Goal: Transaction & Acquisition: Purchase product/service

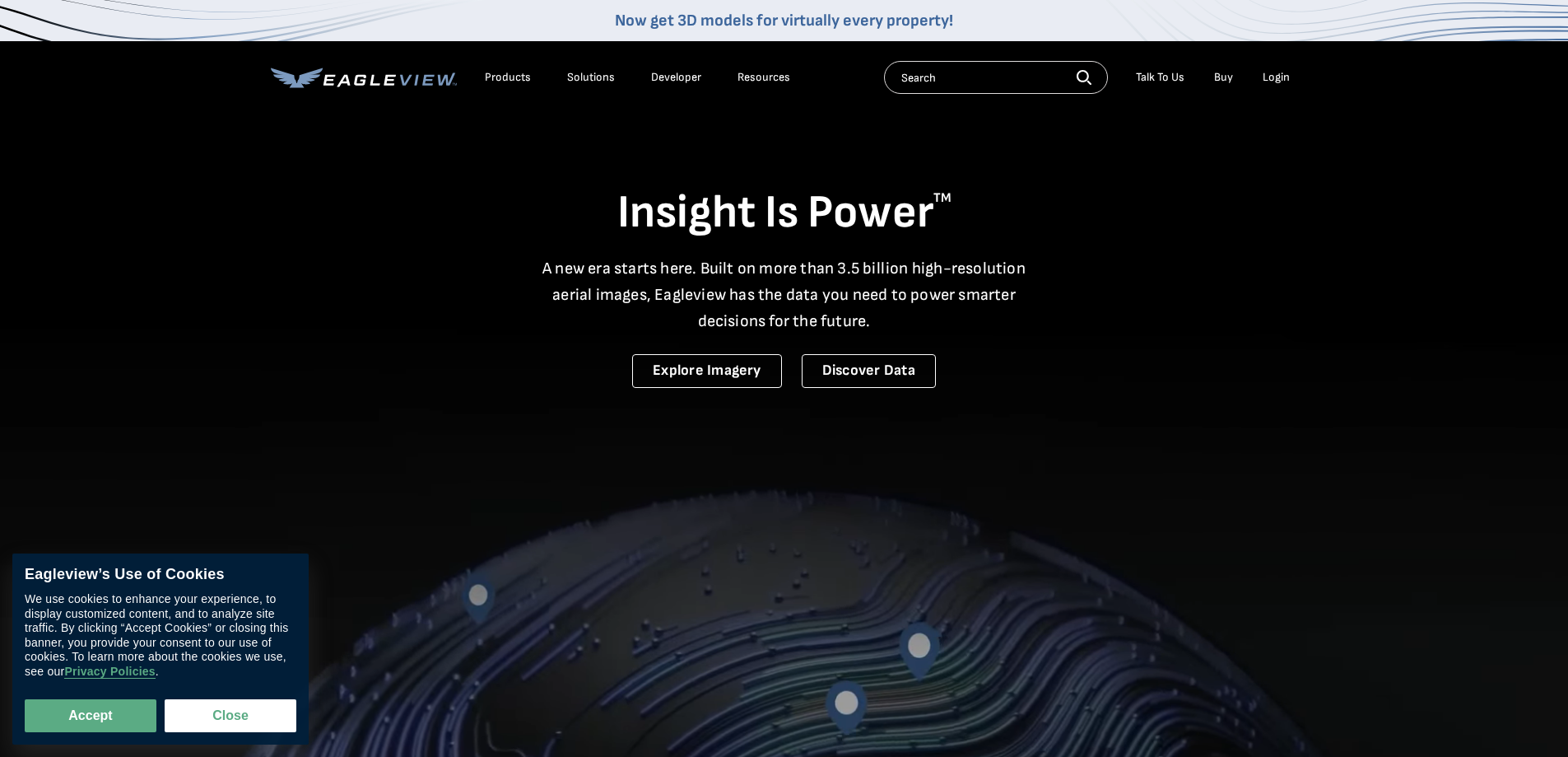
click at [1276, 75] on div "Login" at bounding box center [1276, 77] width 27 height 15
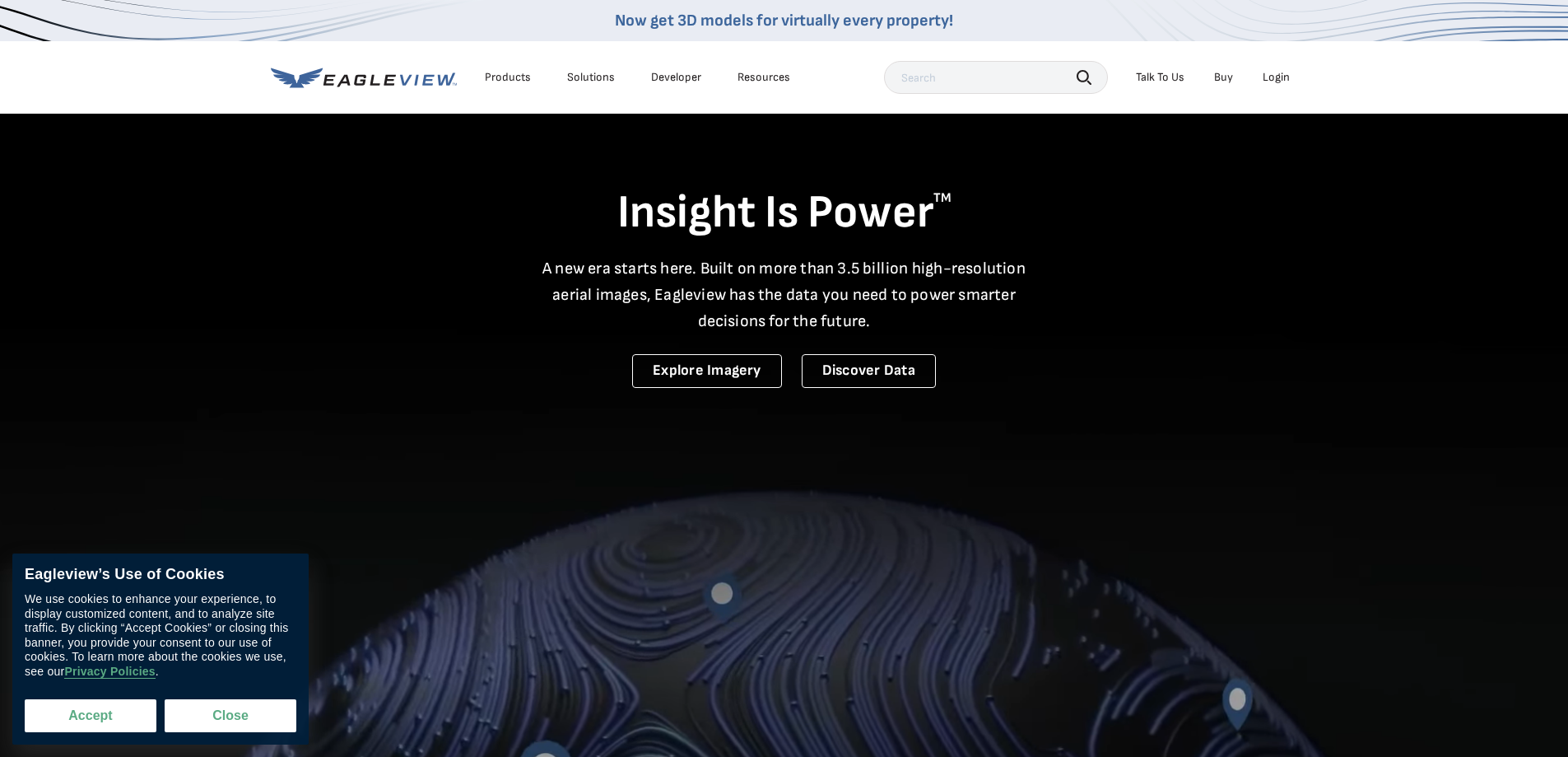
click at [68, 712] on button "Accept" at bounding box center [90, 715] width 131 height 33
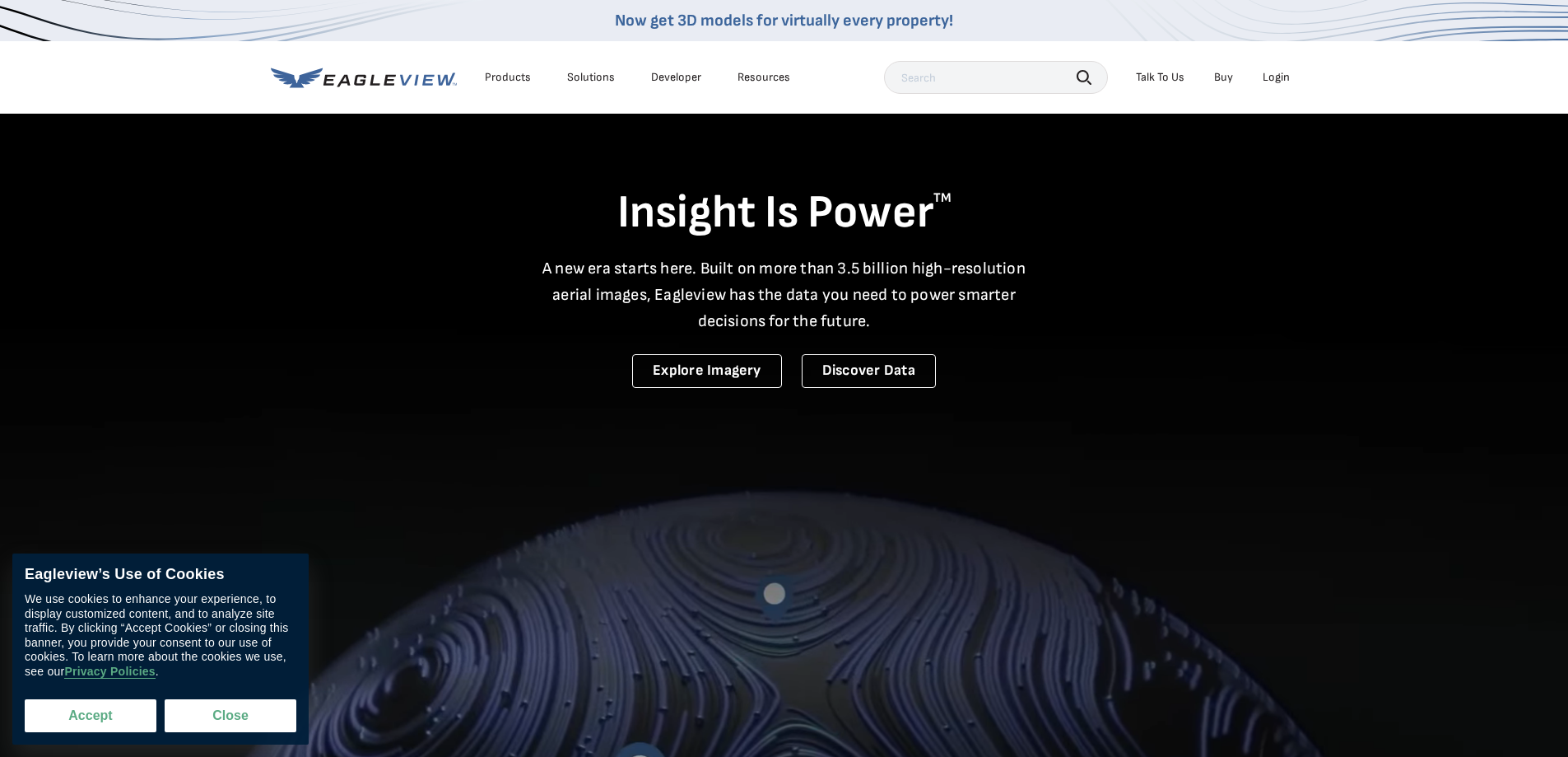
checkbox input "true"
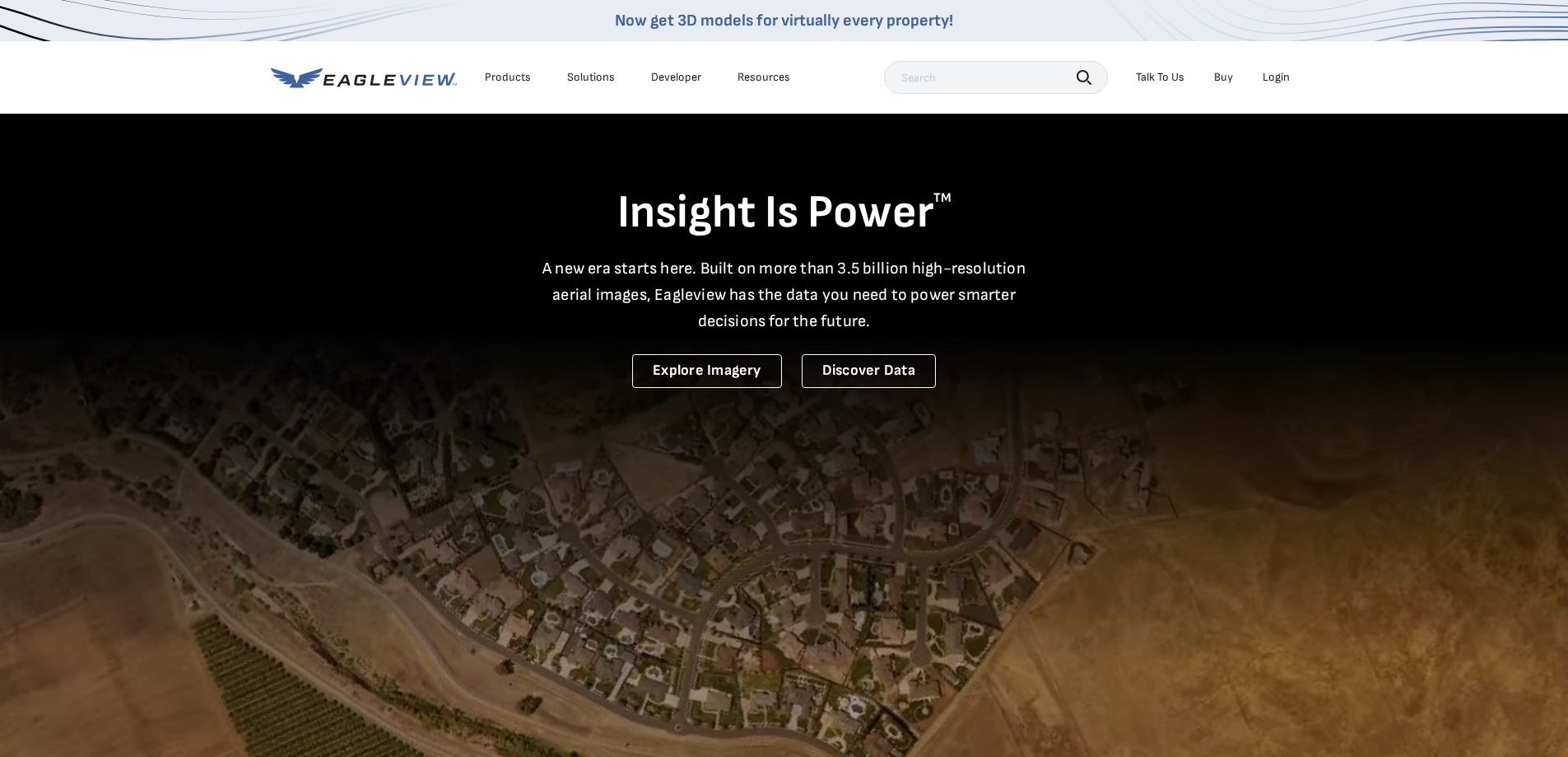
click at [1281, 72] on div "Login" at bounding box center [1276, 77] width 27 height 15
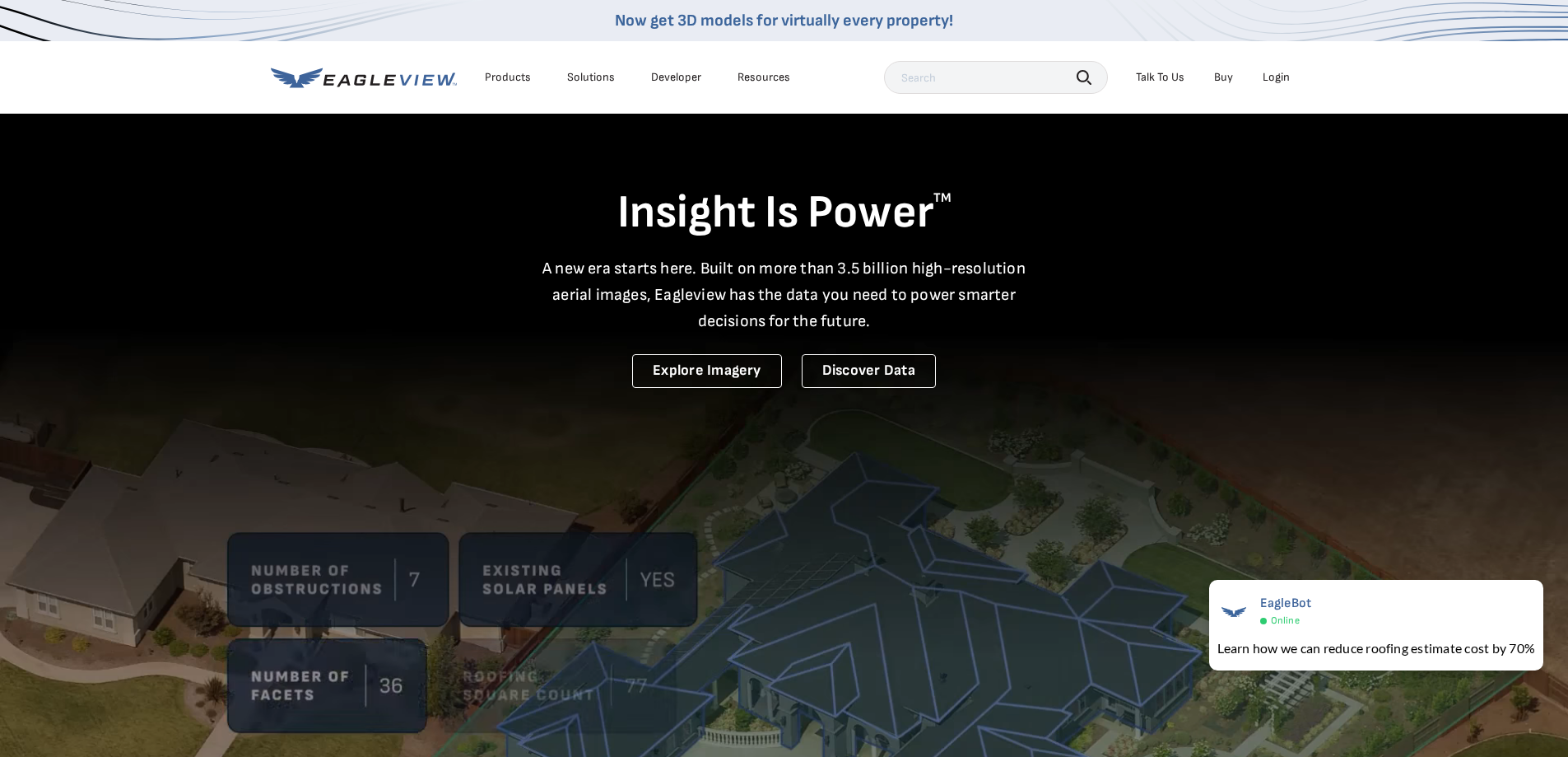
click at [1272, 78] on div "Login" at bounding box center [1276, 77] width 27 height 15
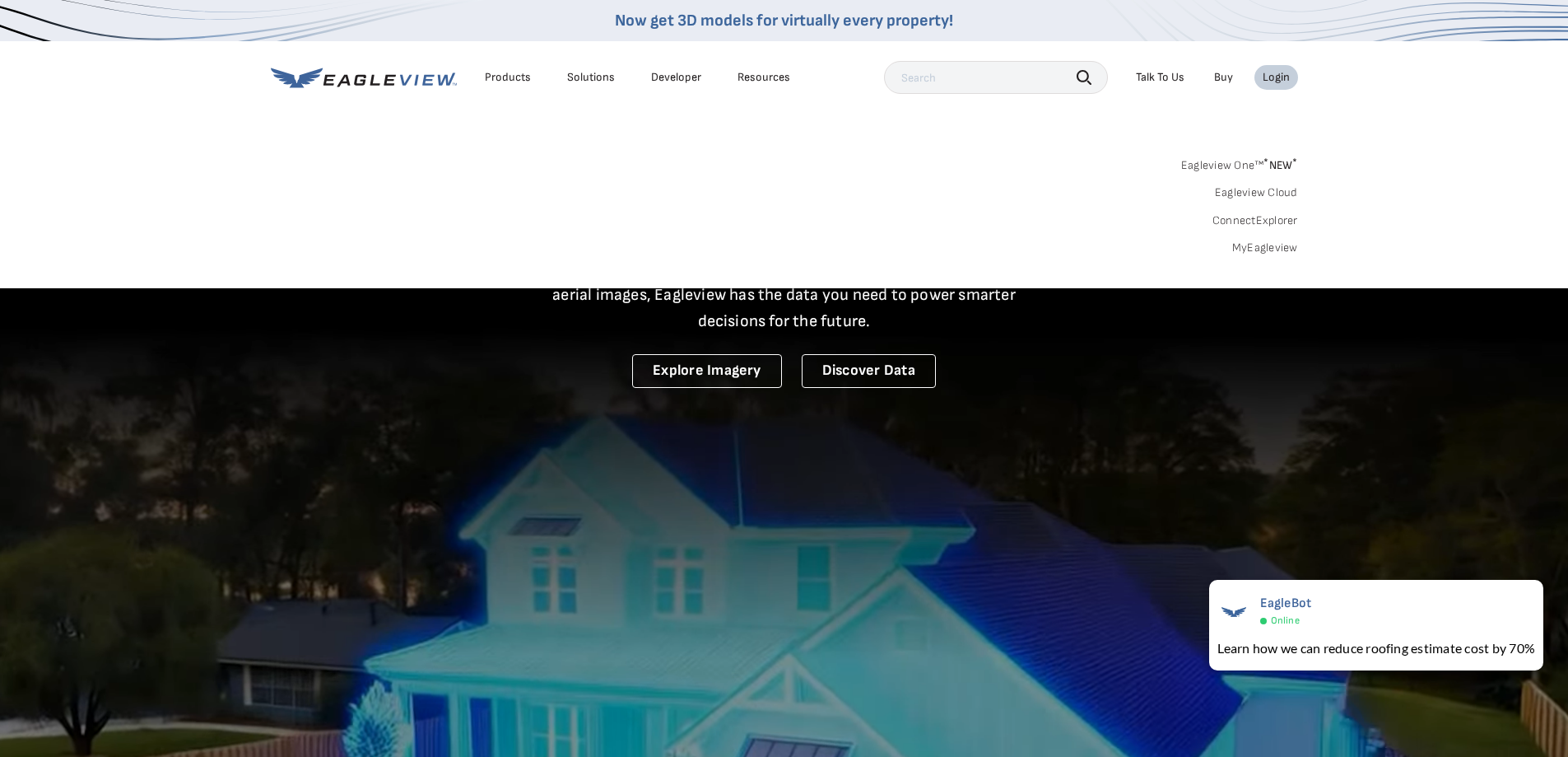
click at [1240, 153] on link "Eagleview One™ * NEW *" at bounding box center [1239, 162] width 117 height 19
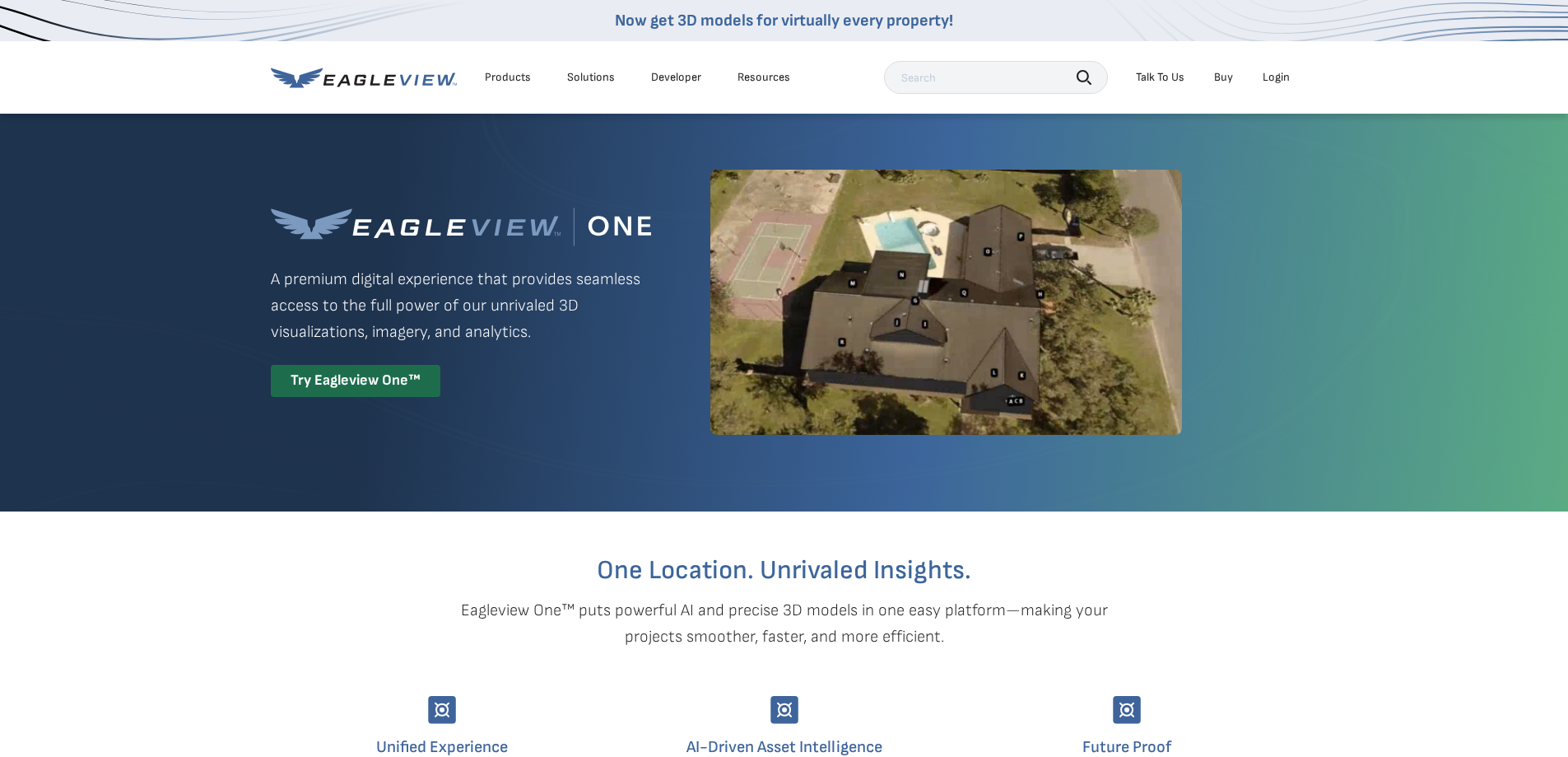
click at [1283, 71] on div "Login" at bounding box center [1276, 77] width 27 height 15
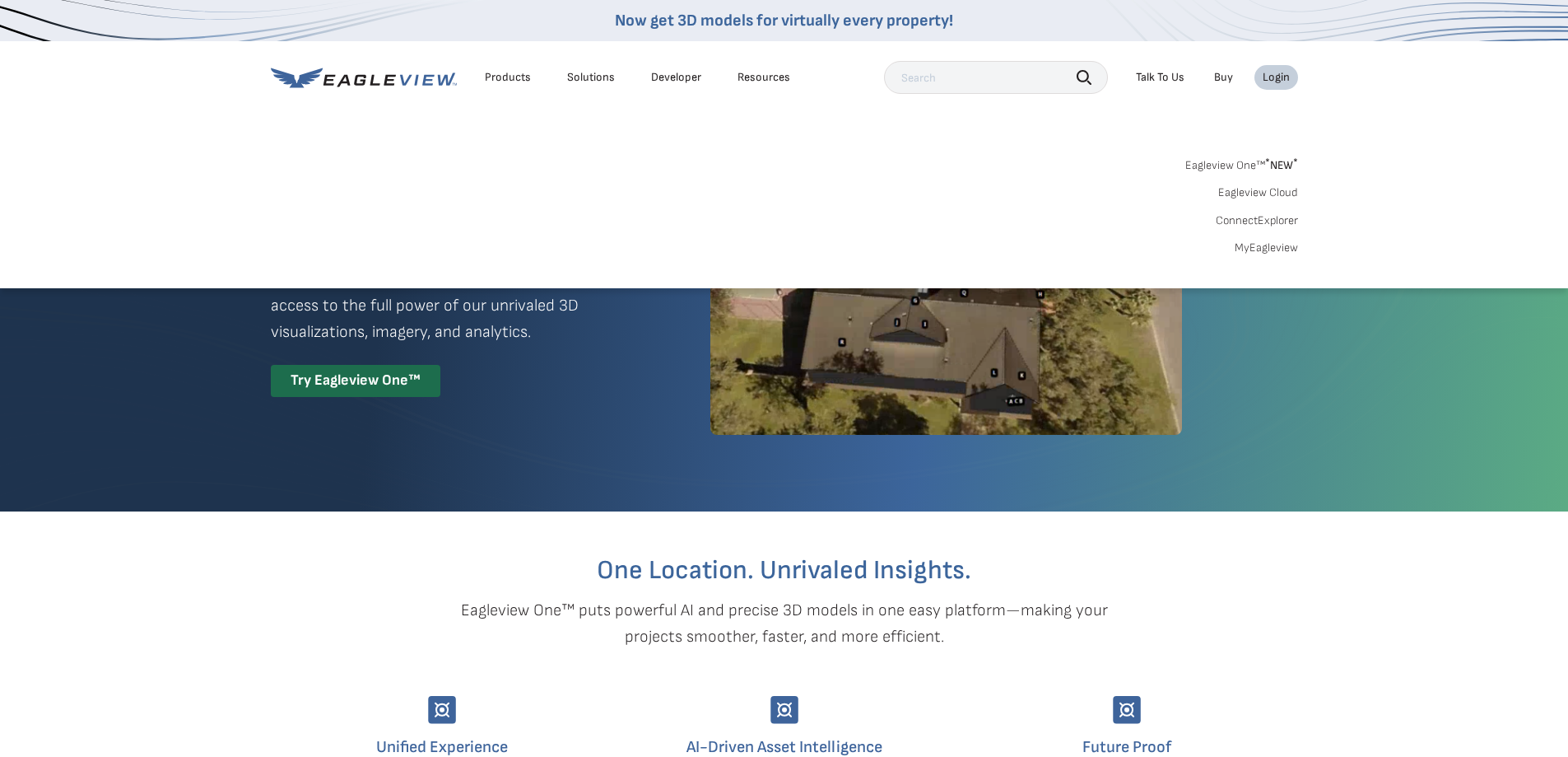
click at [1258, 163] on link "Eagleview One™ * NEW *" at bounding box center [1241, 162] width 113 height 19
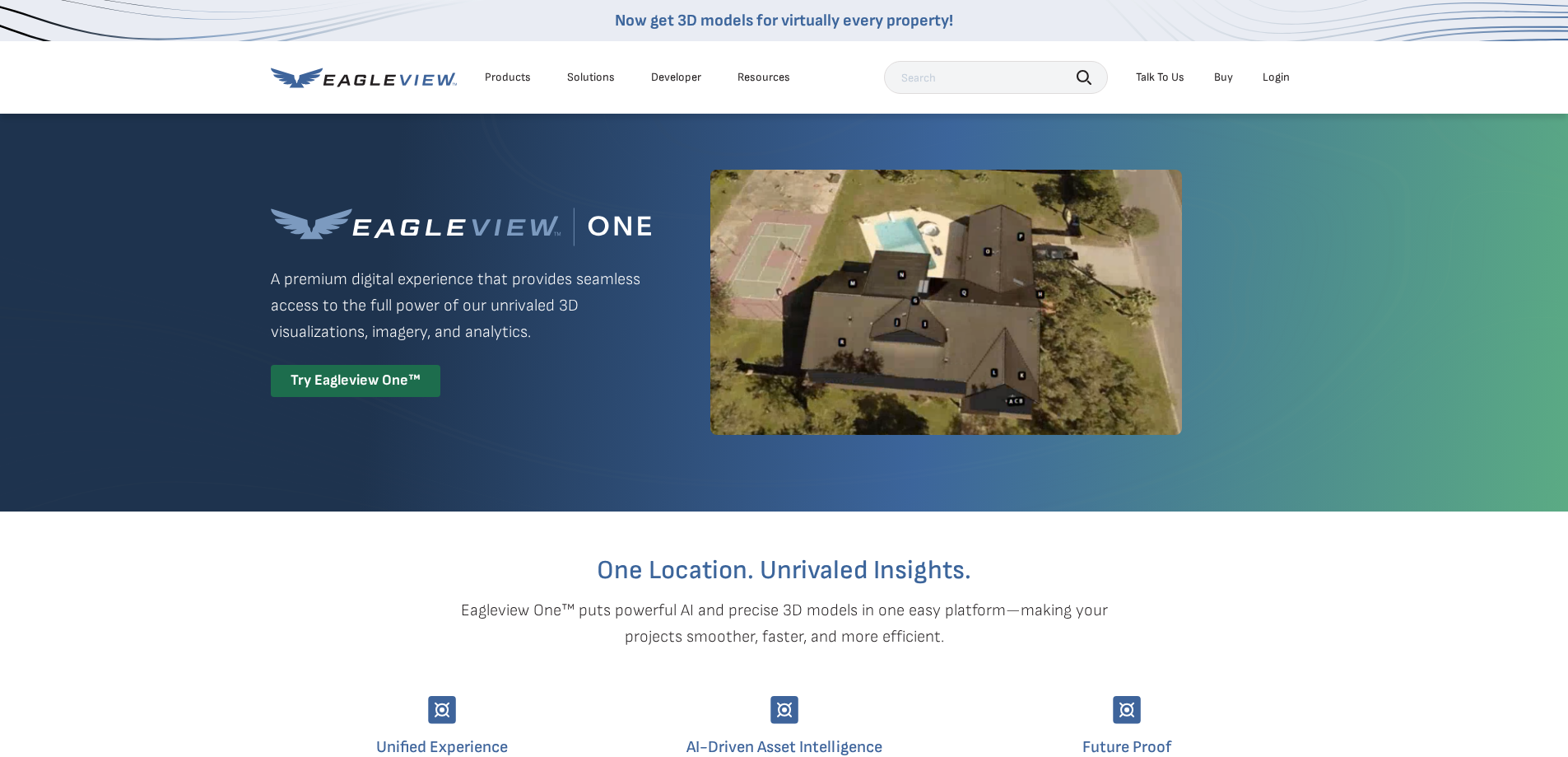
click at [506, 74] on div "Products" at bounding box center [507, 77] width 46 height 15
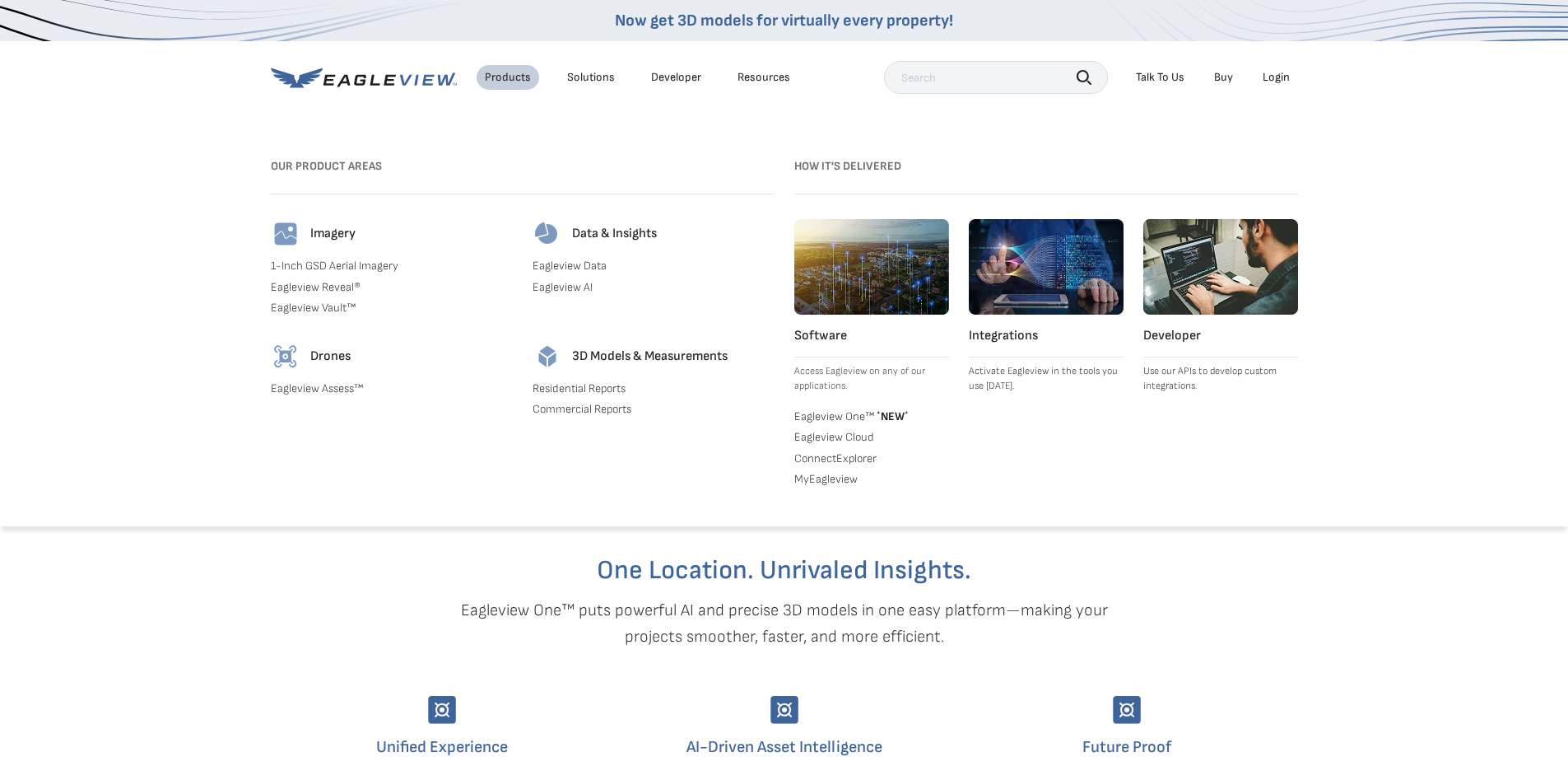
click at [1281, 78] on div "Login" at bounding box center [1276, 77] width 27 height 15
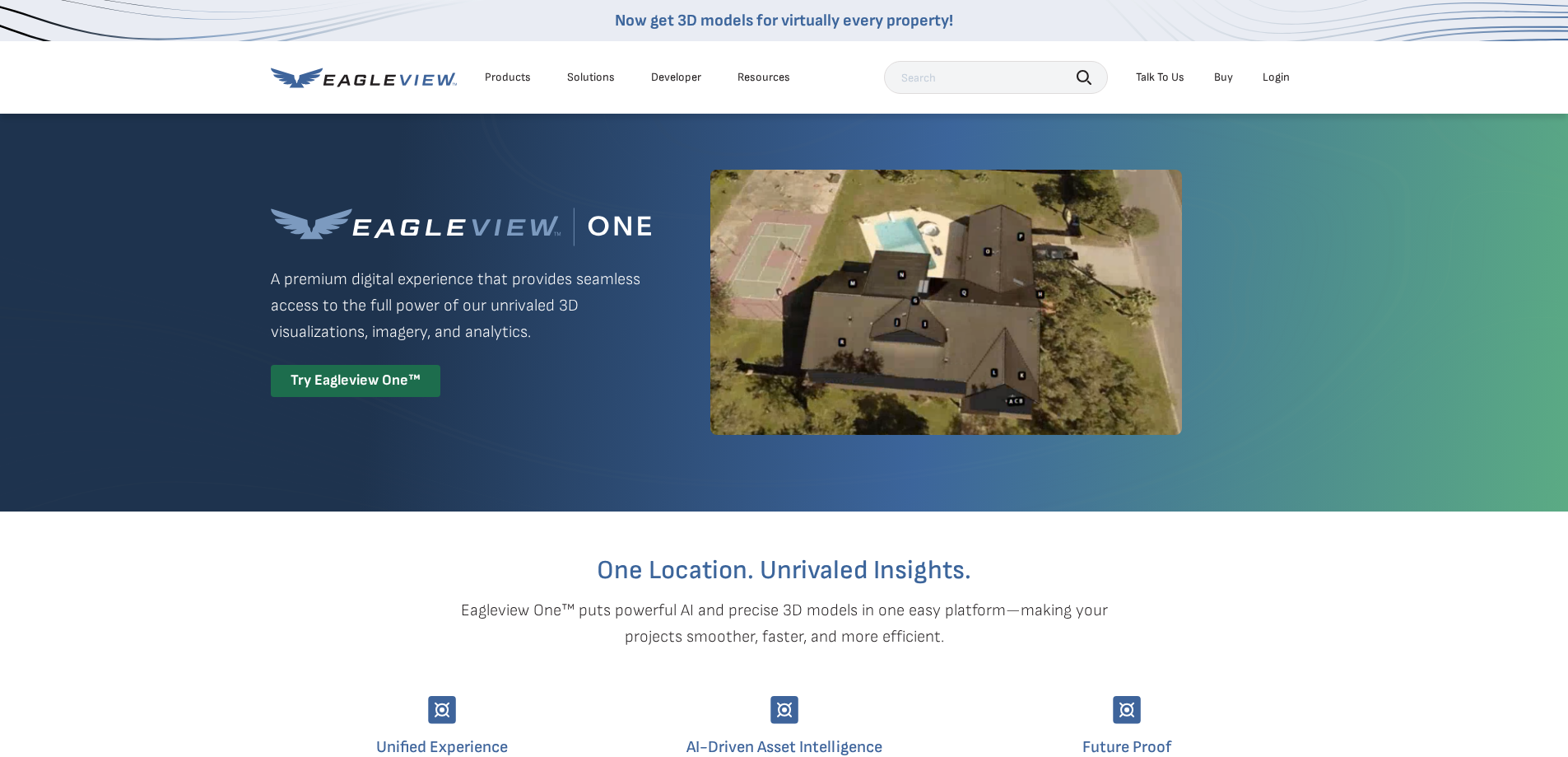
click at [407, 392] on div "Try Eagleview One™" at bounding box center [355, 381] width 169 height 32
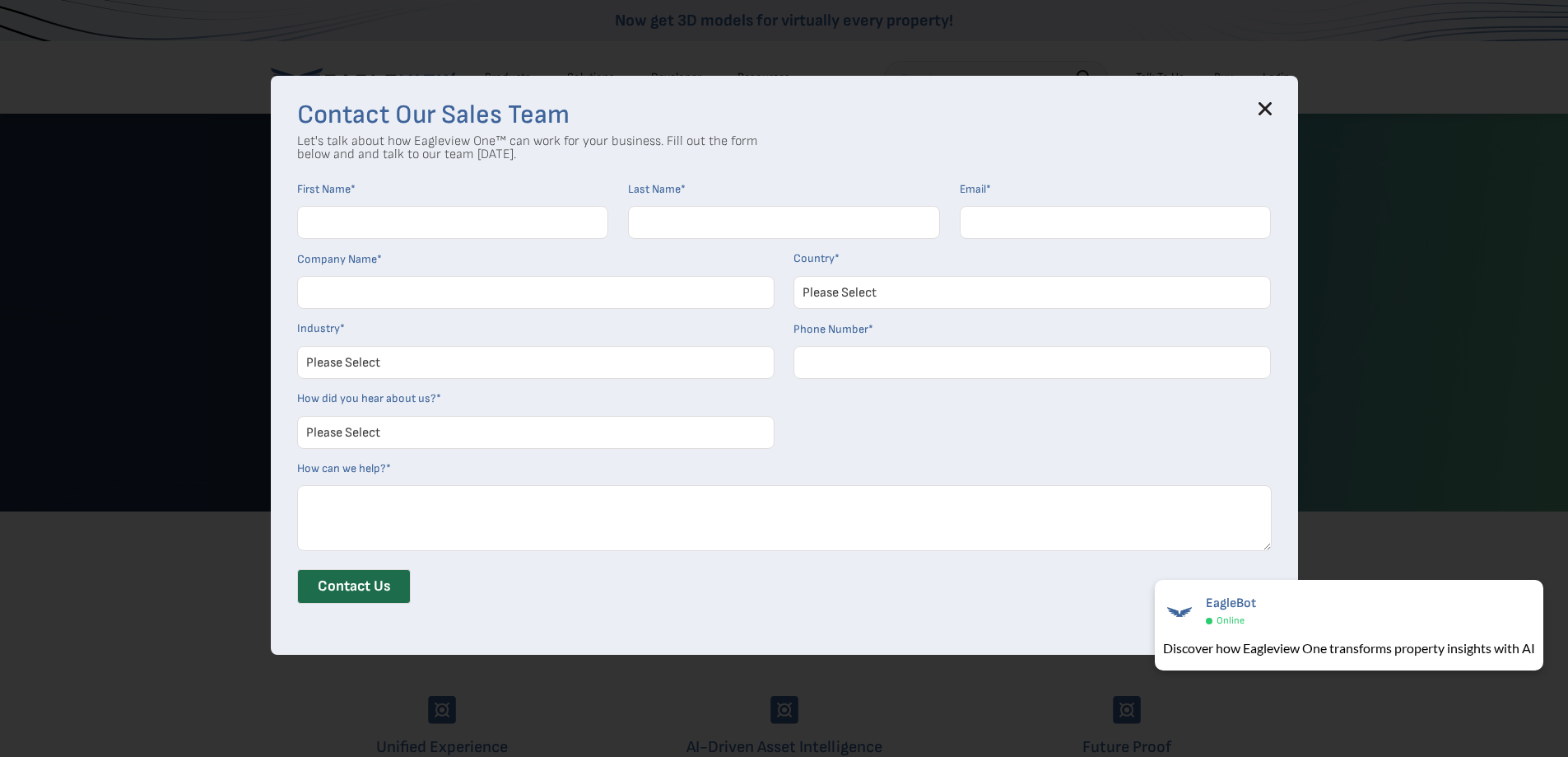
click at [1279, 101] on div "Contact Our Sales Team Let's talk about how Eagleview One™ can work for your bu…" at bounding box center [784, 365] width 1027 height 579
click at [1268, 113] on icon at bounding box center [1264, 108] width 11 height 11
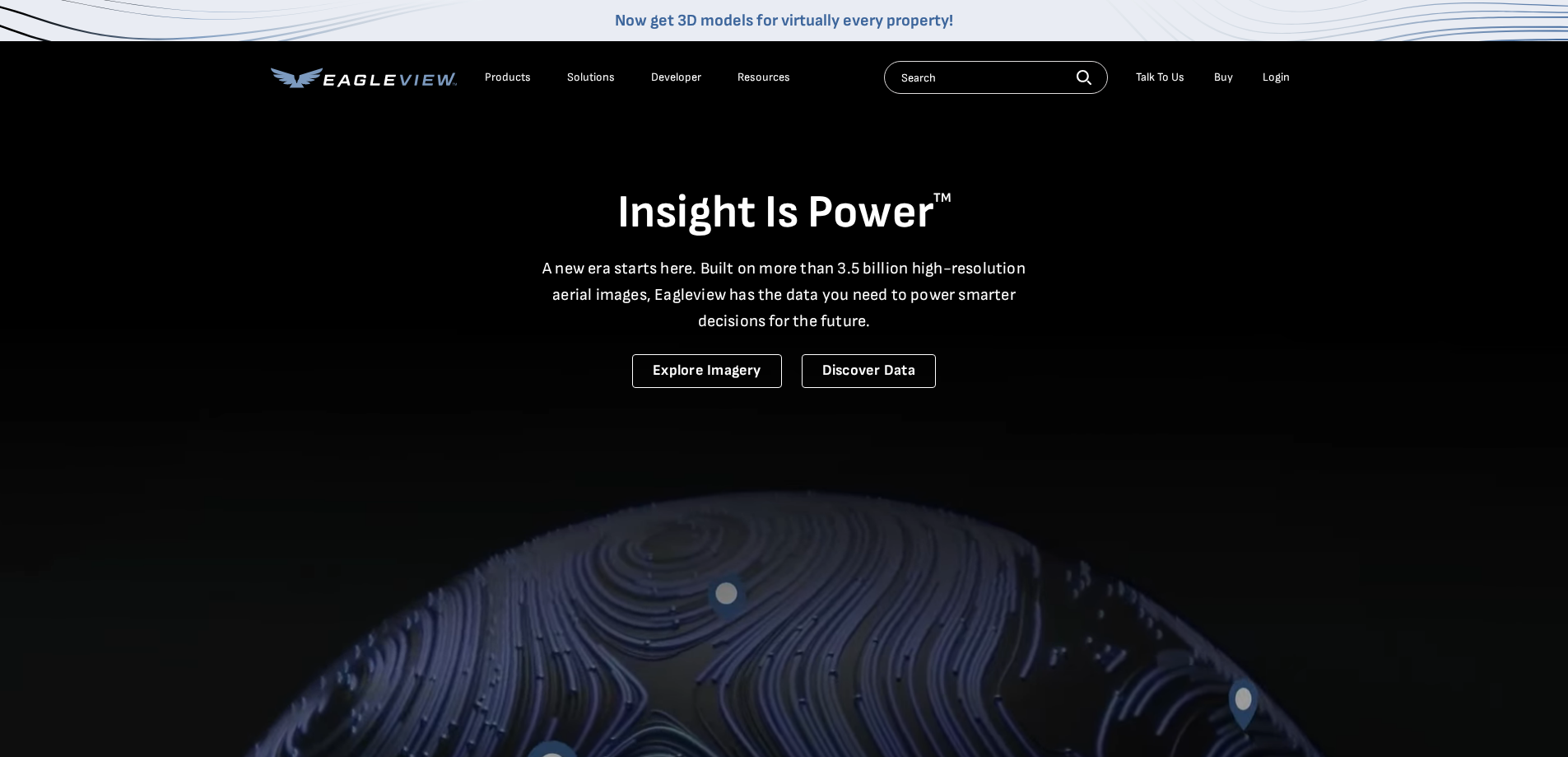
click at [1274, 75] on div "Login" at bounding box center [1276, 77] width 27 height 15
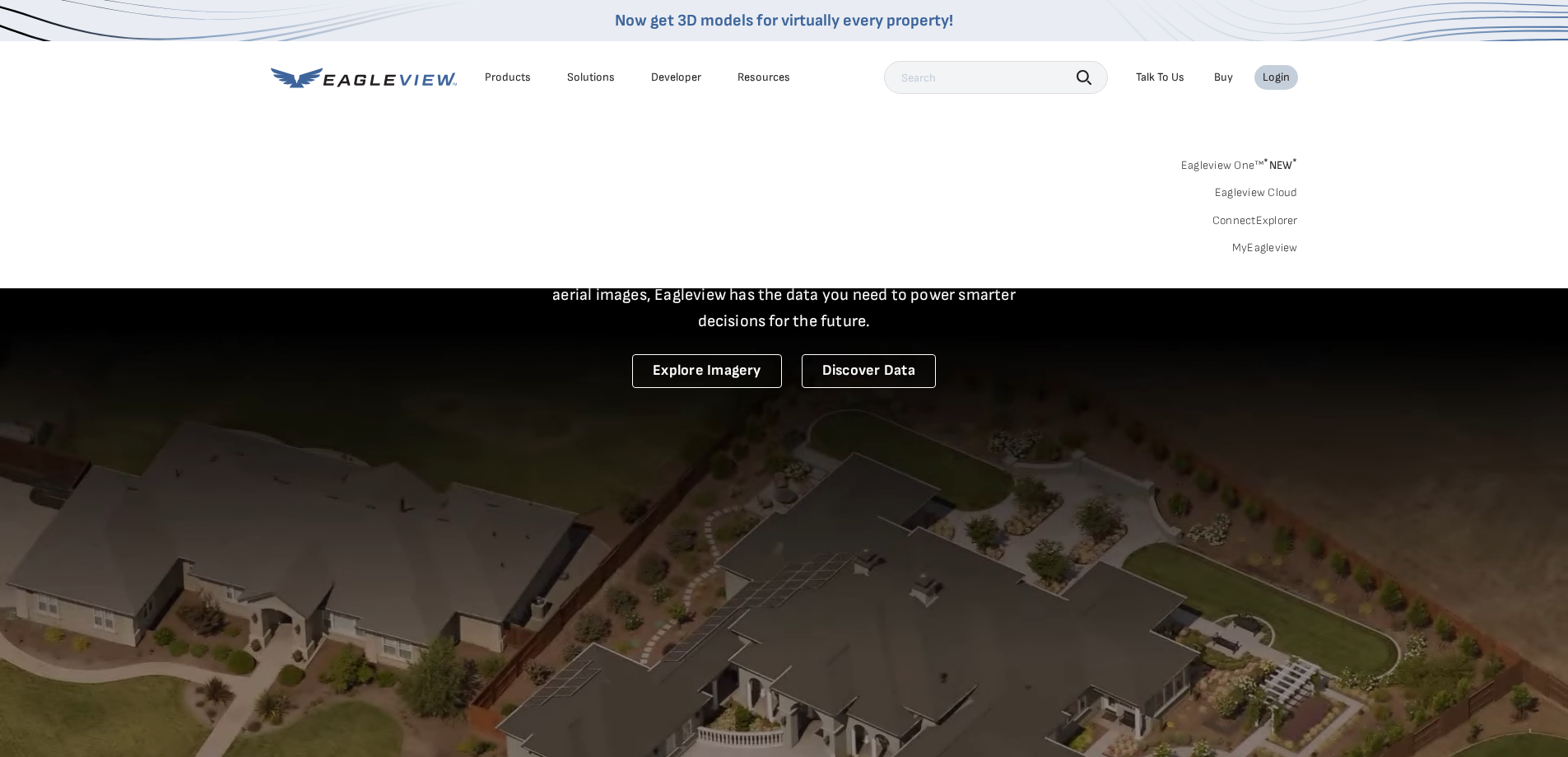
click at [1278, 79] on div "Login" at bounding box center [1276, 77] width 27 height 15
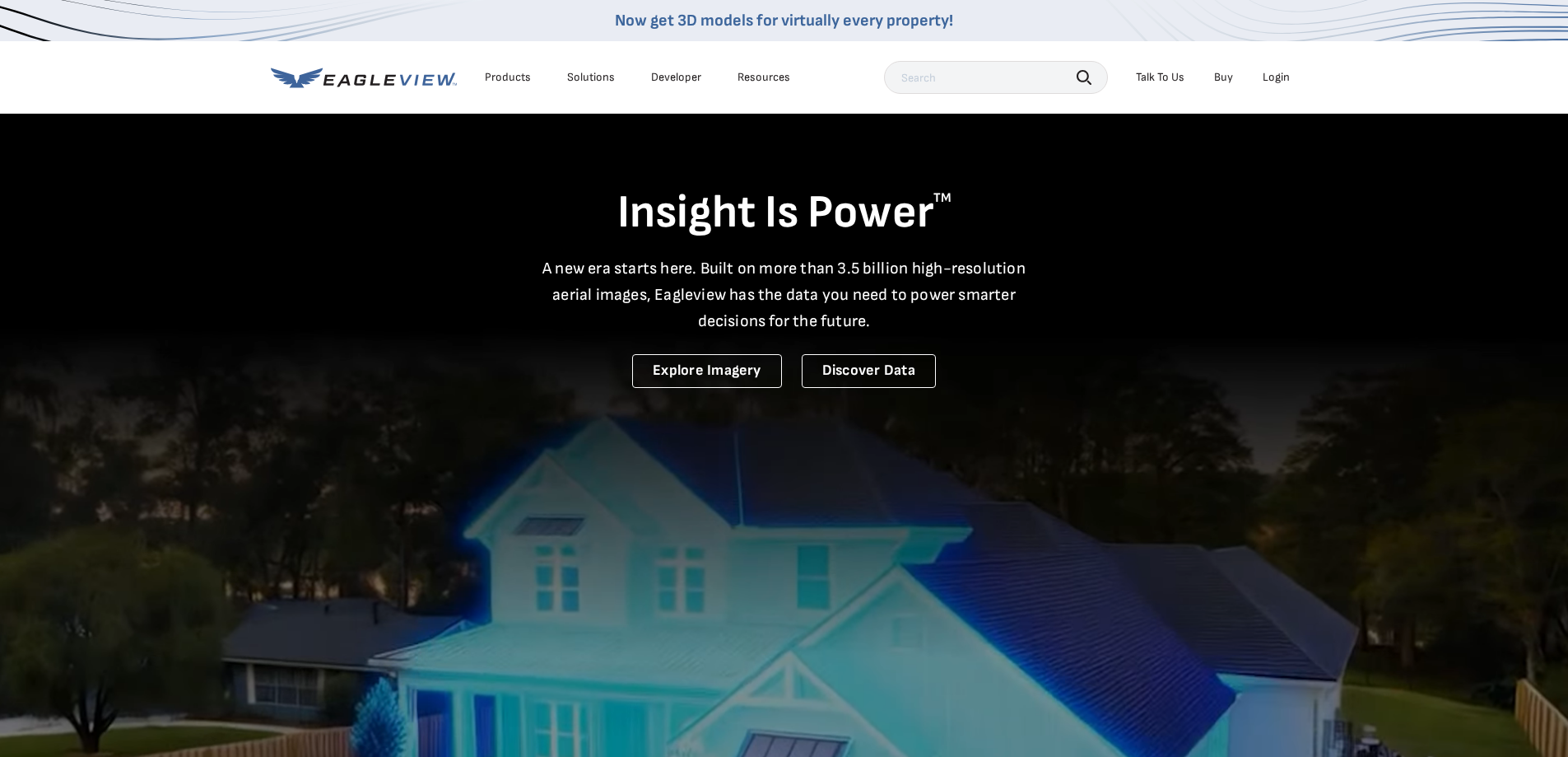
click at [1278, 79] on div "Login" at bounding box center [1276, 77] width 27 height 15
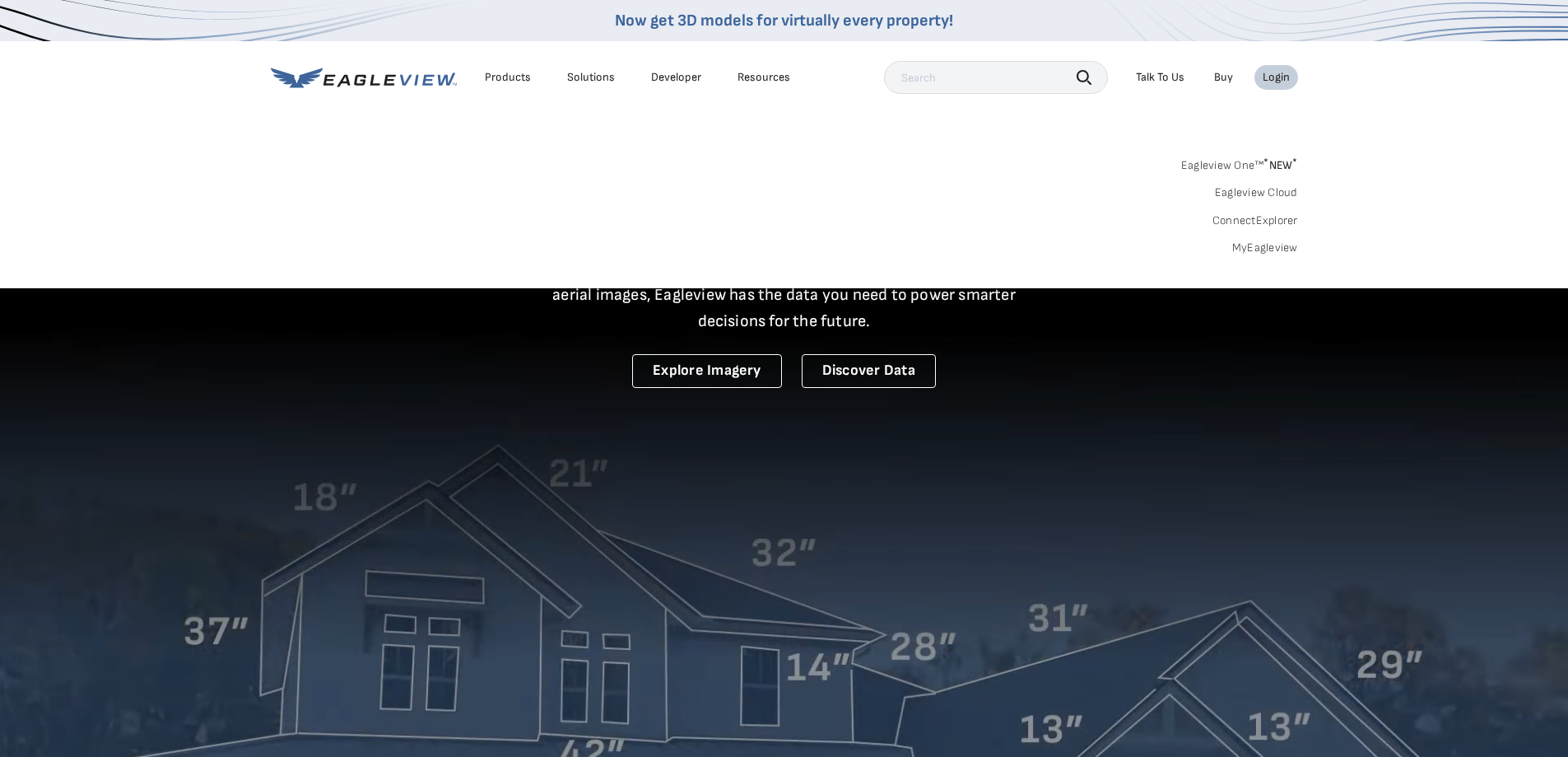
click at [521, 72] on div "Products" at bounding box center [507, 77] width 46 height 15
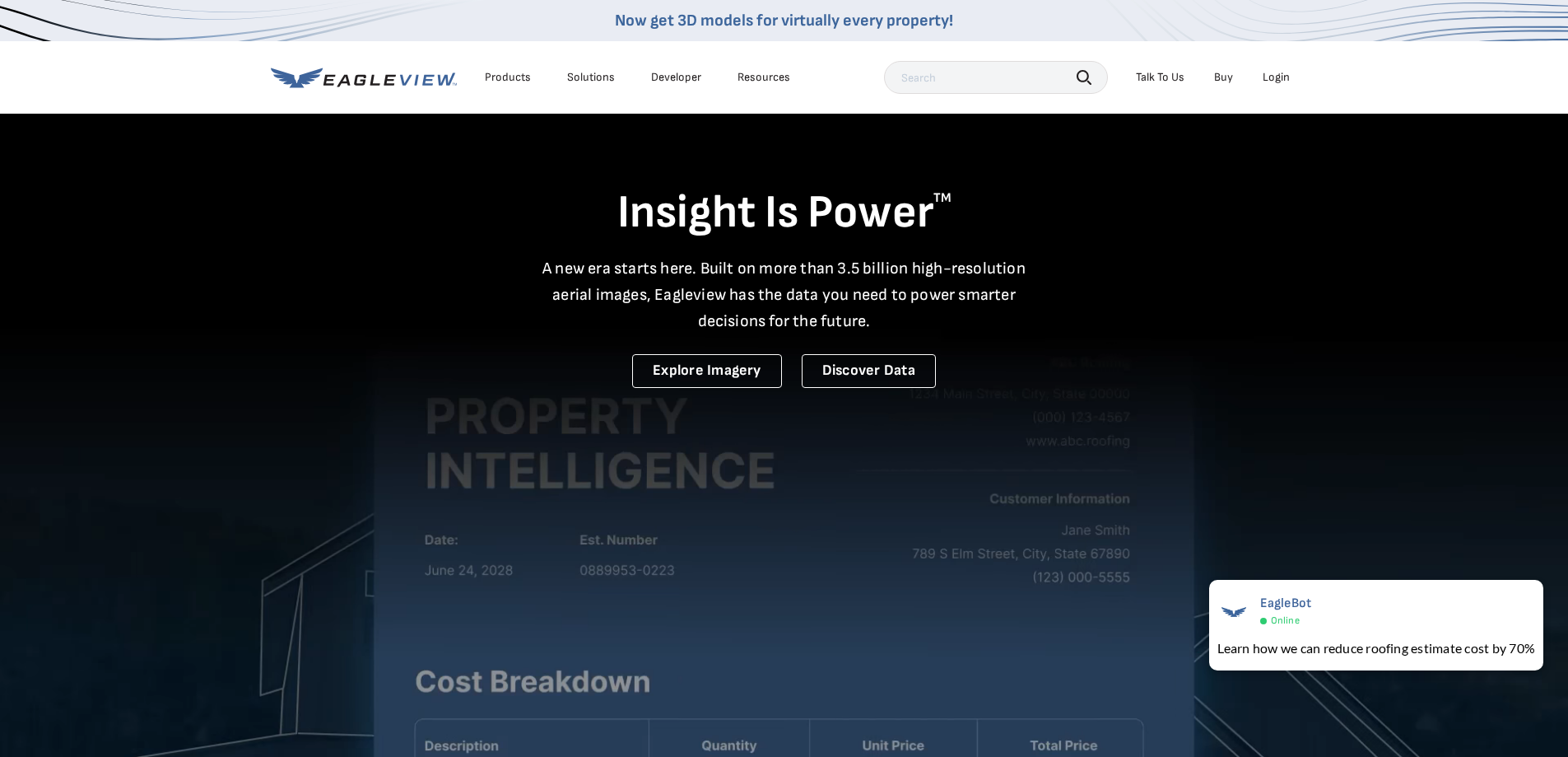
click at [514, 74] on div "Products" at bounding box center [507, 77] width 46 height 15
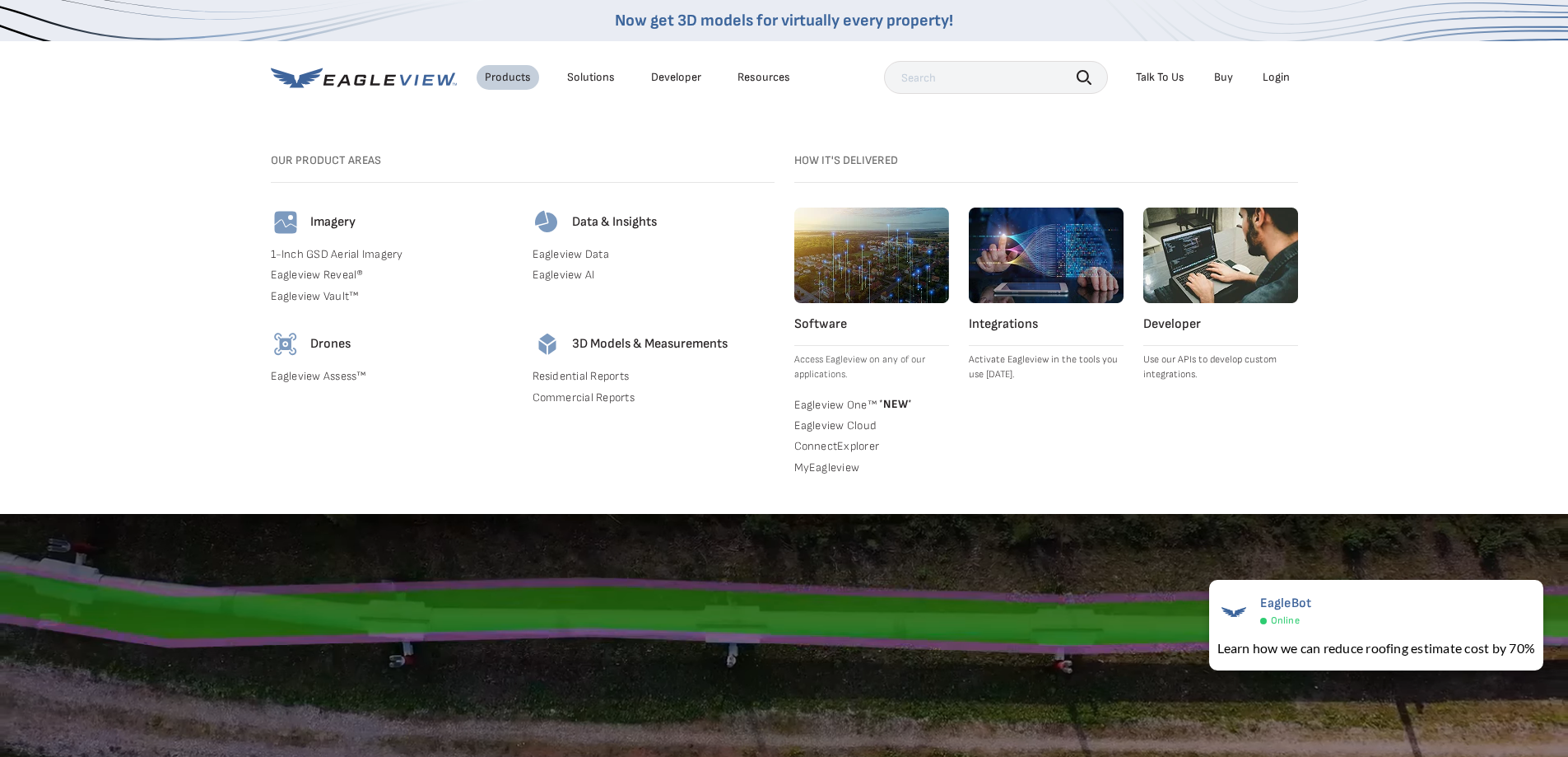
click at [582, 371] on link "Residential Reports" at bounding box center [653, 376] width 242 height 15
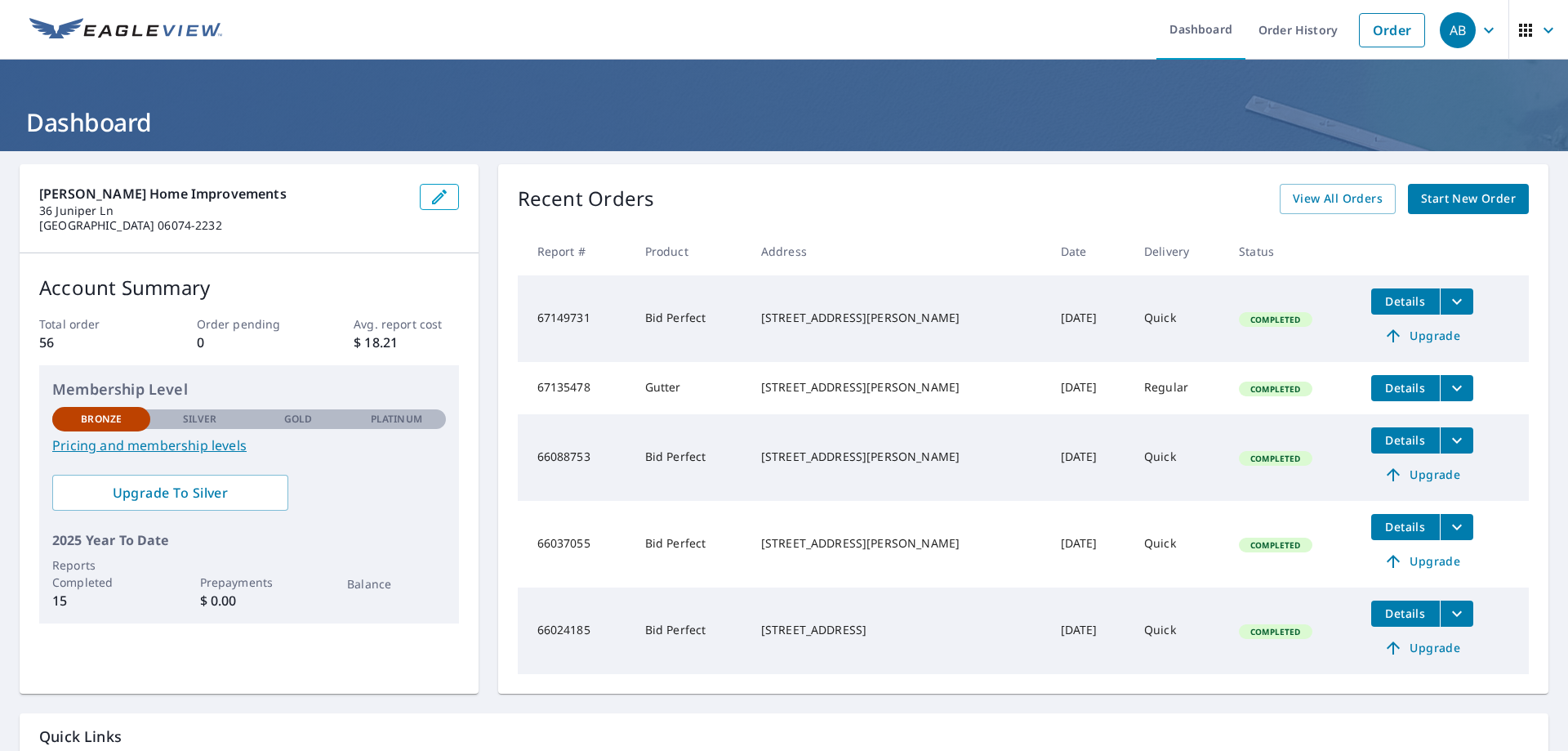
click at [1451, 206] on span "Start New Order" at bounding box center [1468, 198] width 94 height 20
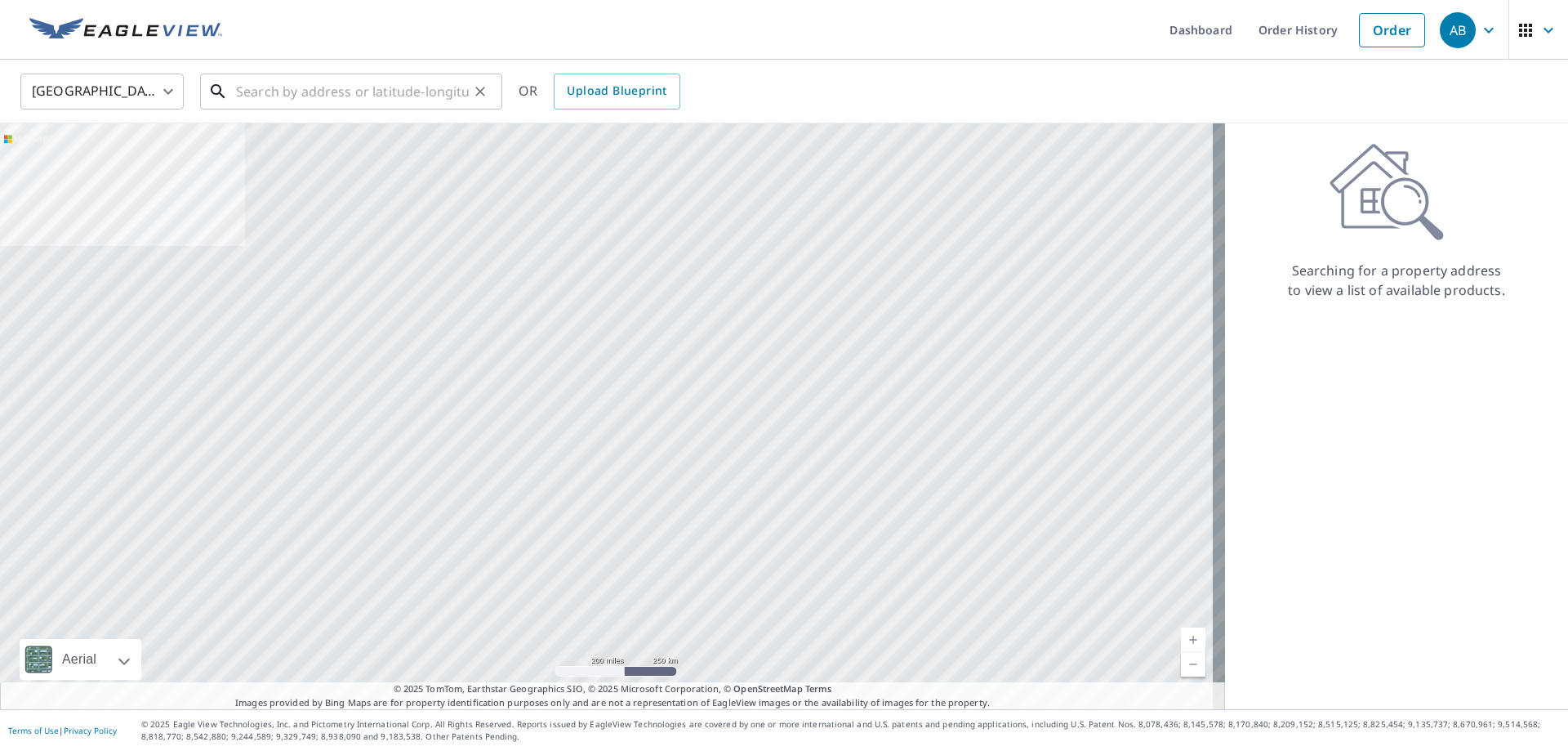
click at [266, 94] on input "text" at bounding box center [352, 91] width 232 height 45
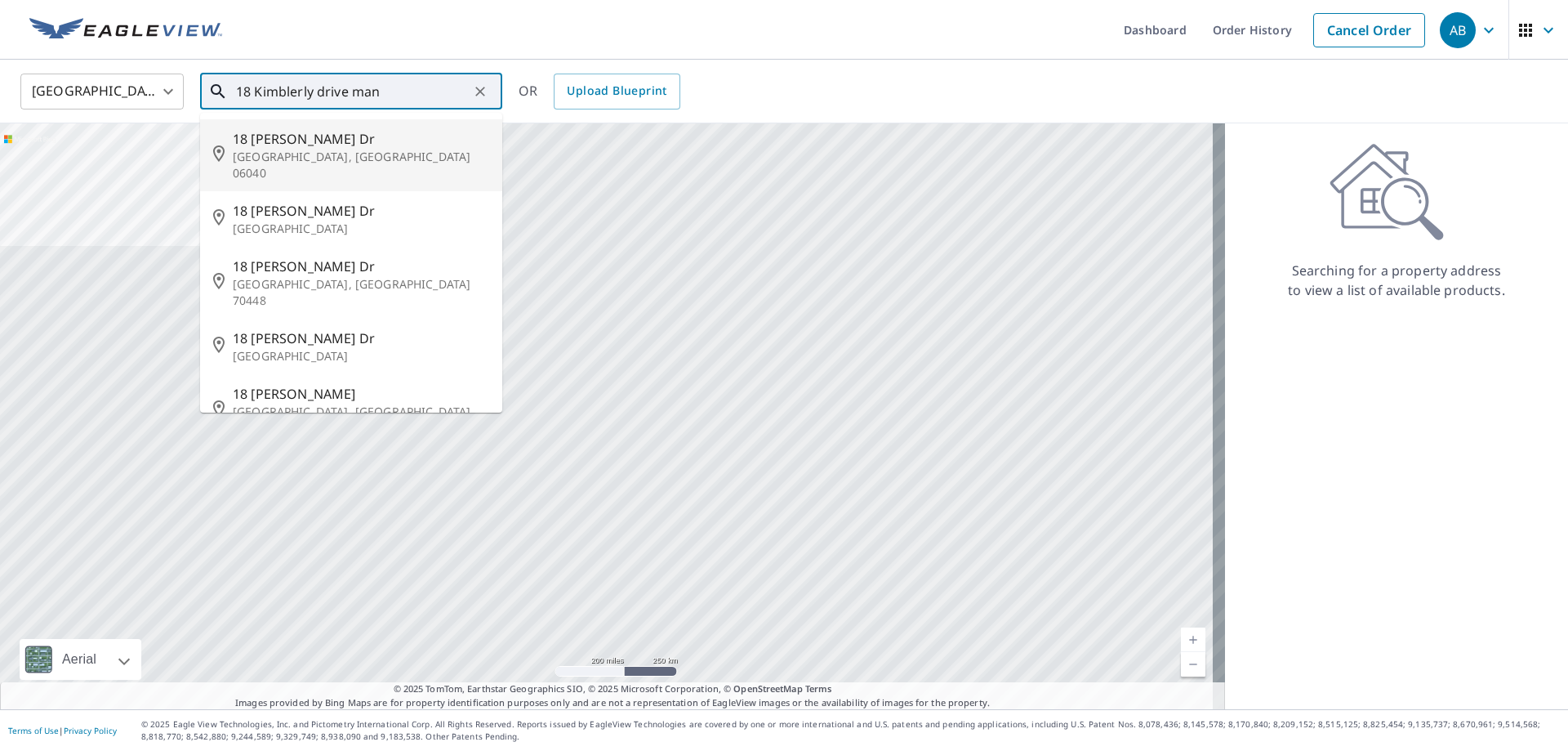
click at [278, 139] on span "18 [PERSON_NAME] Dr" at bounding box center [360, 139] width 256 height 19
type input "[STREET_ADDRESS][PERSON_NAME][PERSON_NAME]"
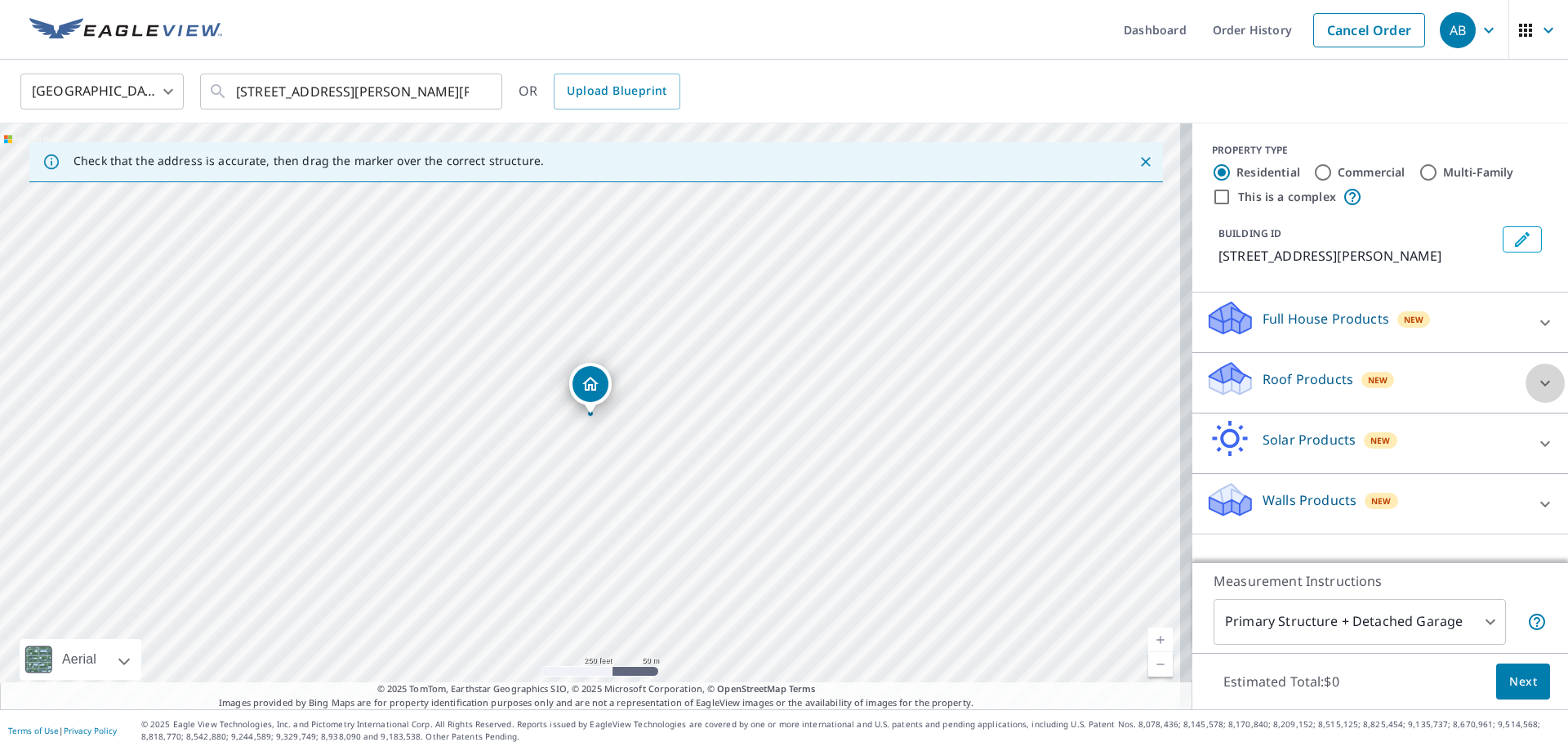
click at [1535, 381] on icon at bounding box center [1544, 383] width 19 height 19
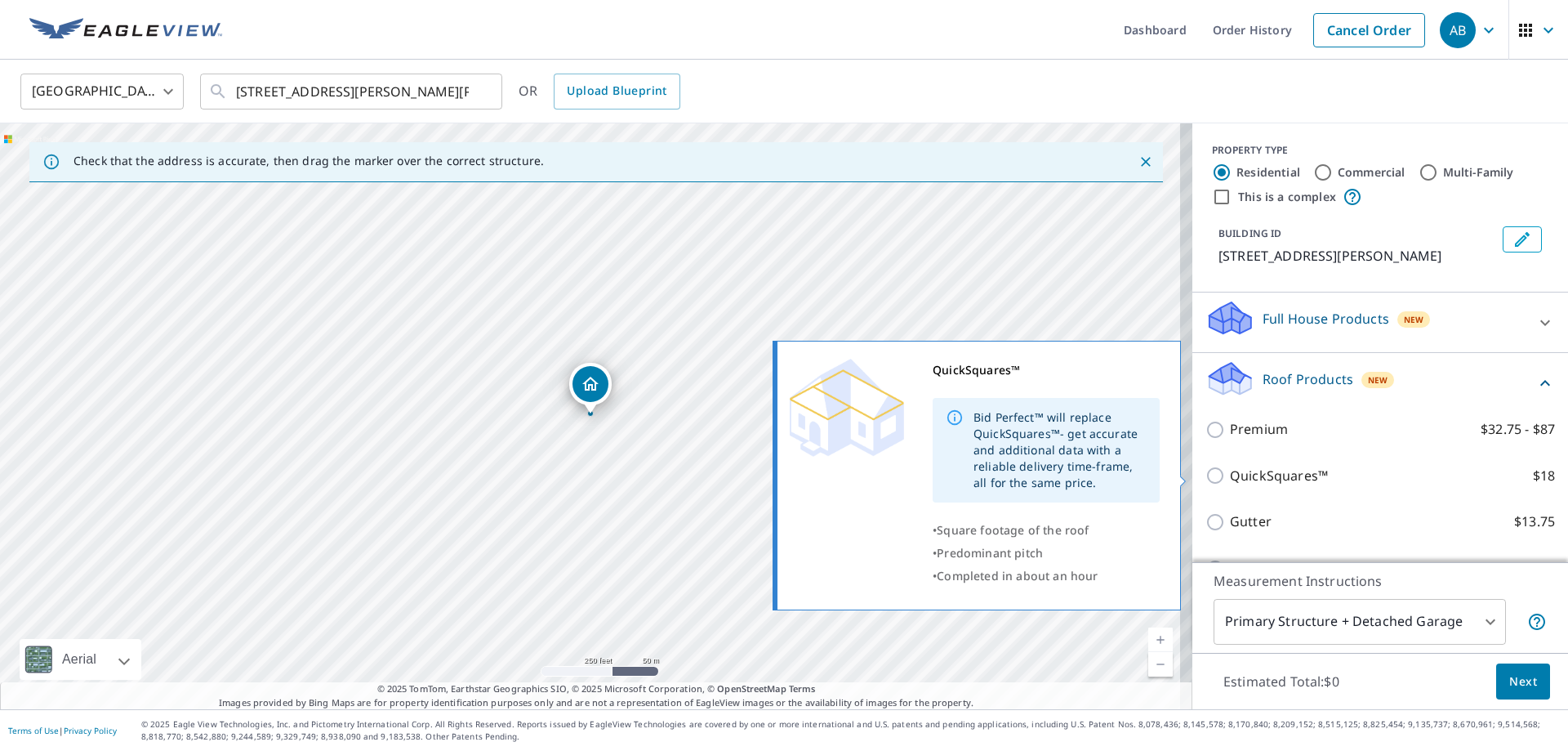
click at [1205, 478] on input "QuickSquares™ $18" at bounding box center [1218, 476] width 24 height 19
checkbox input "true"
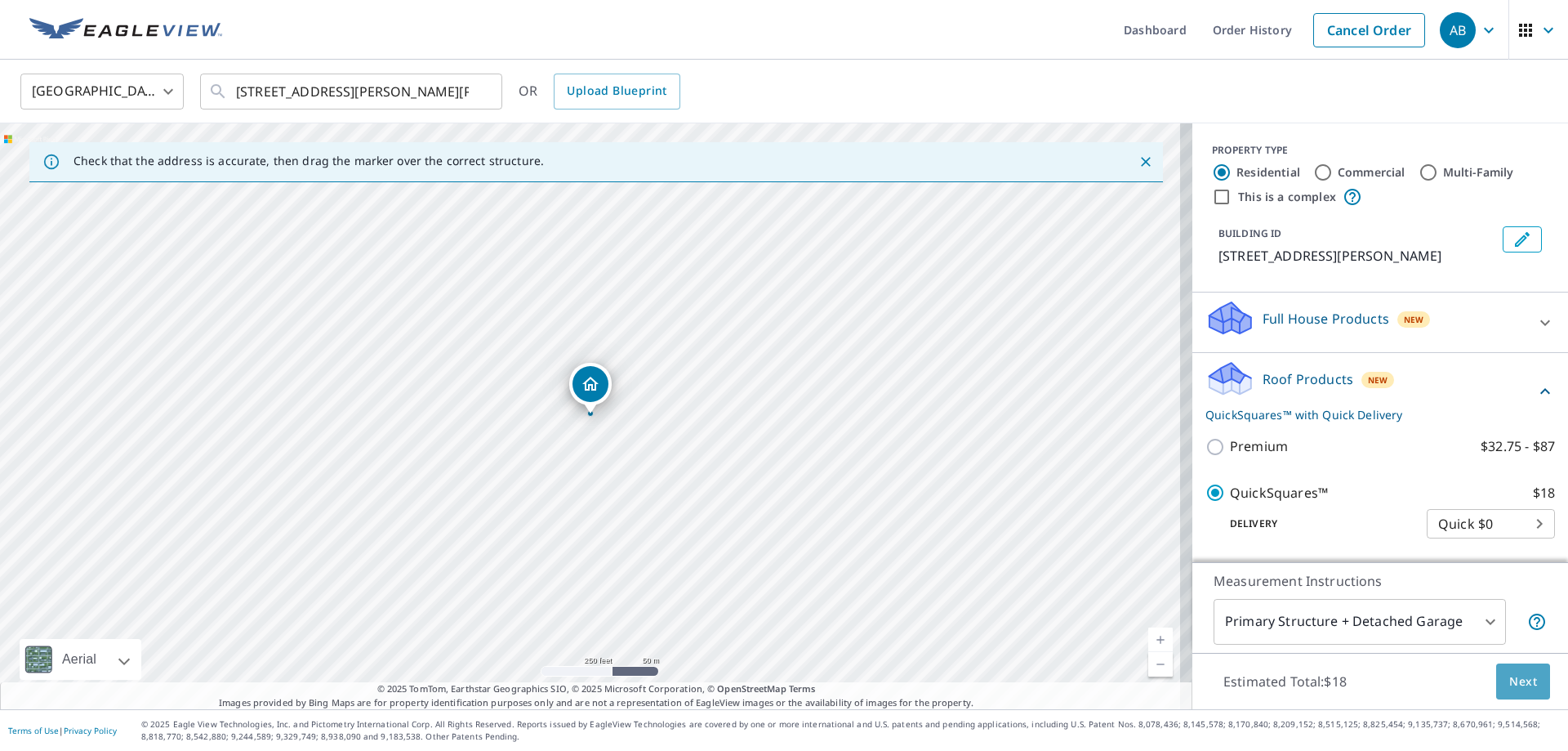
click at [1523, 675] on span "Next" at bounding box center [1523, 681] width 28 height 20
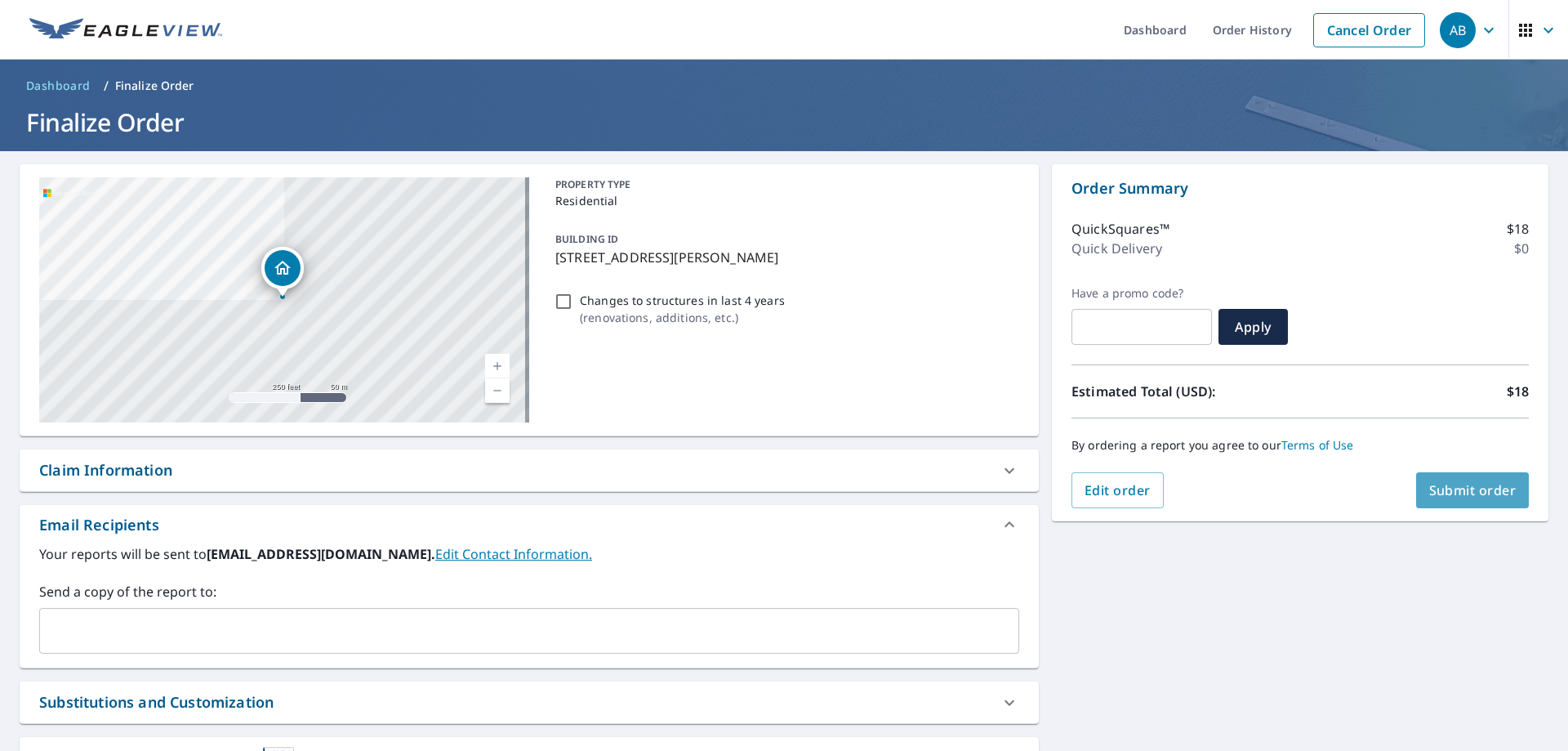
click at [1463, 487] on span "Submit order" at bounding box center [1473, 490] width 87 height 18
